Goal: Navigation & Orientation: Go to known website

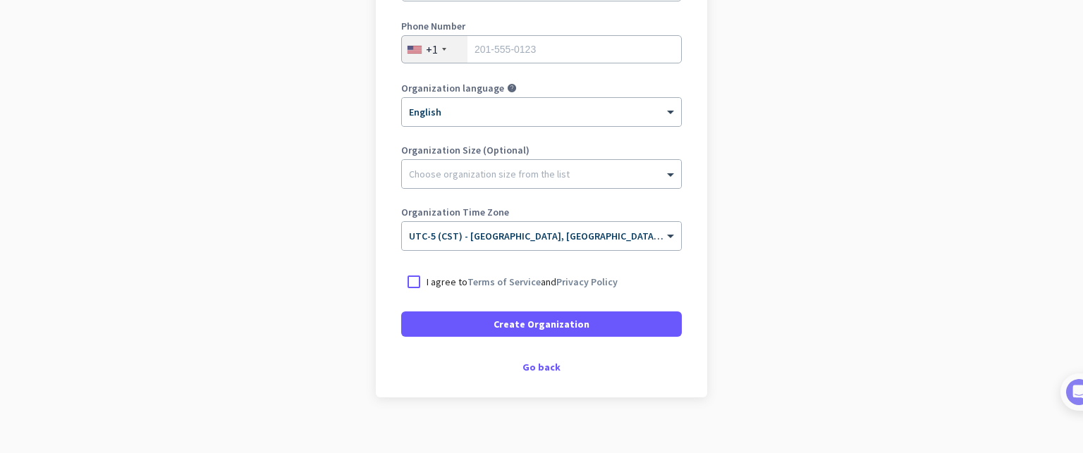
scroll to position [258, 0]
click at [536, 367] on div "Go back" at bounding box center [541, 366] width 281 height 10
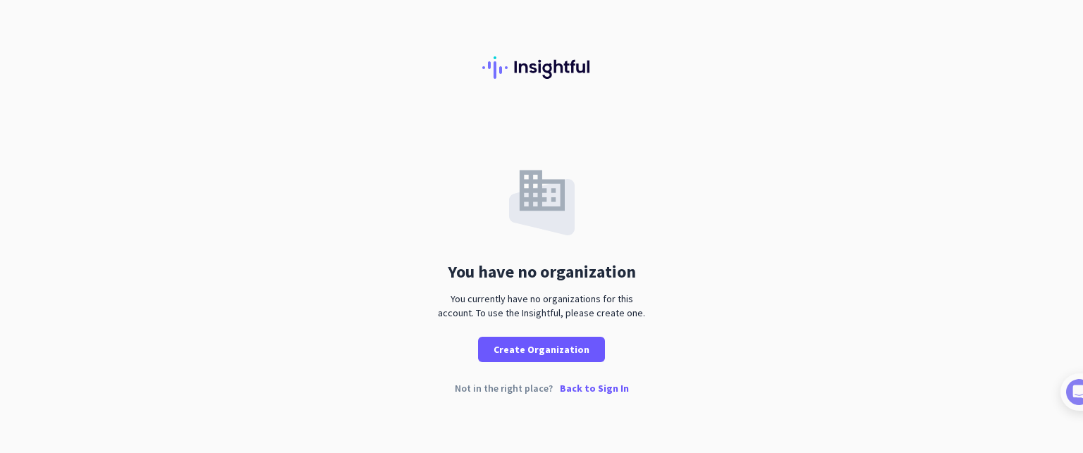
click at [573, 387] on p "Back to Sign In" at bounding box center [594, 389] width 69 height 10
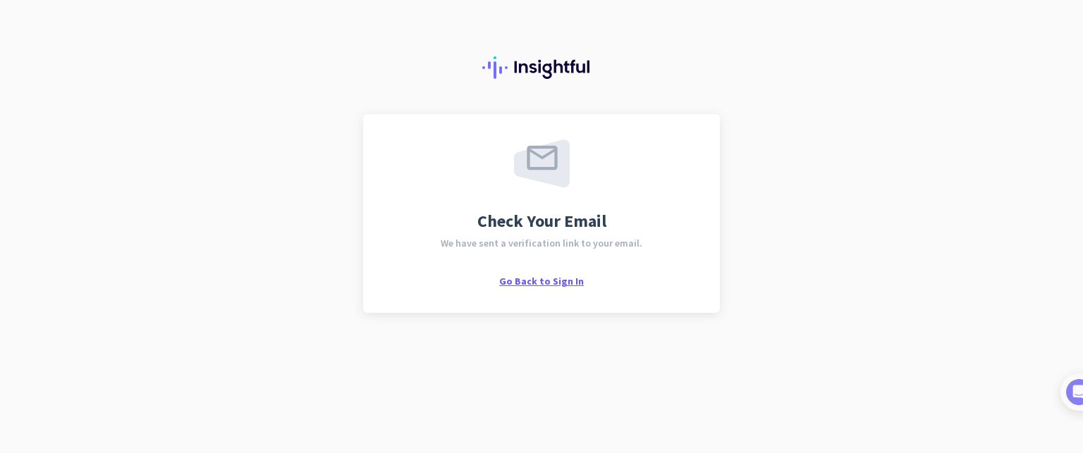
click at [522, 281] on span "Go Back to Sign In" at bounding box center [541, 281] width 85 height 13
